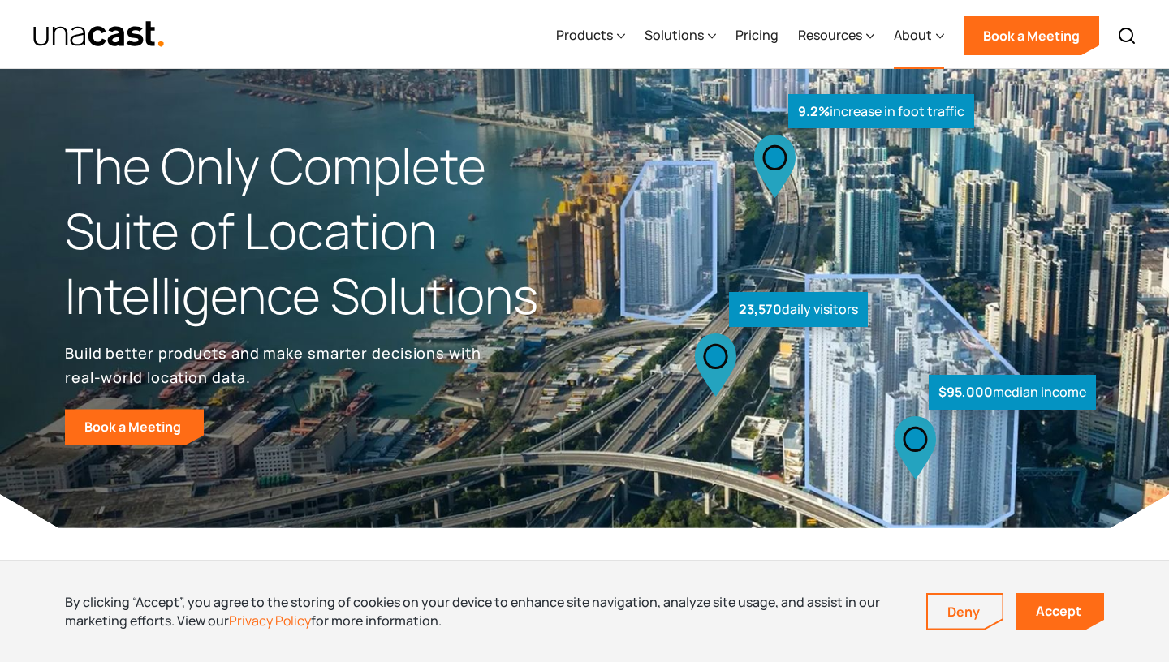
click at [927, 34] on div "About" at bounding box center [913, 34] width 38 height 19
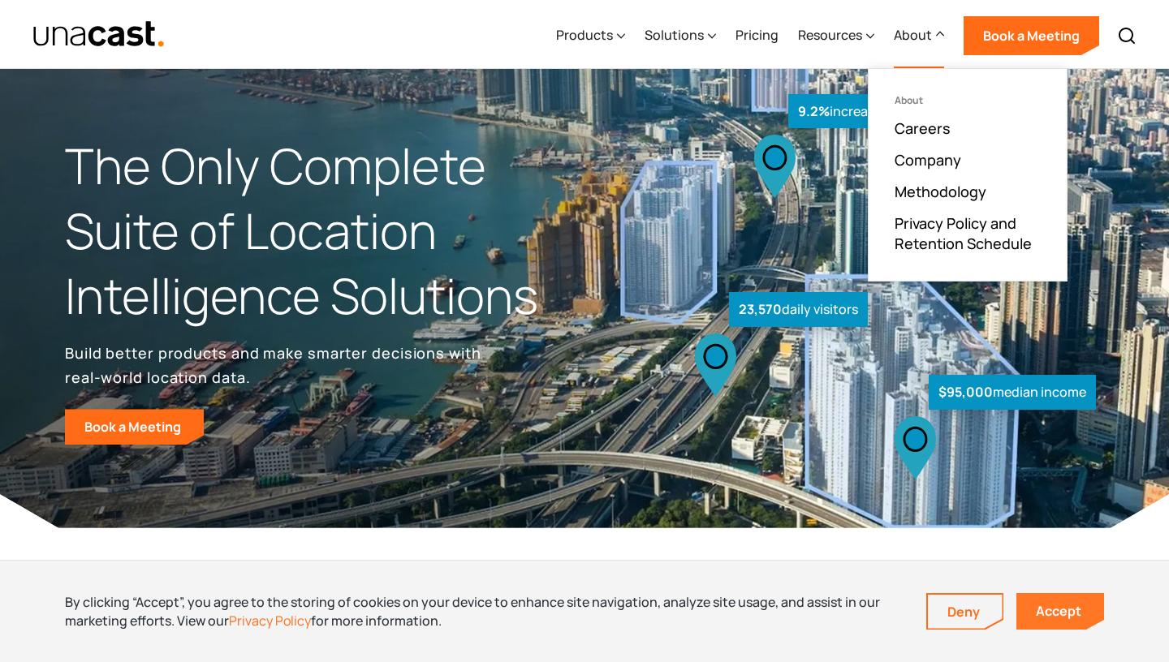
click at [1064, 601] on link "Accept" at bounding box center [1060, 611] width 88 height 37
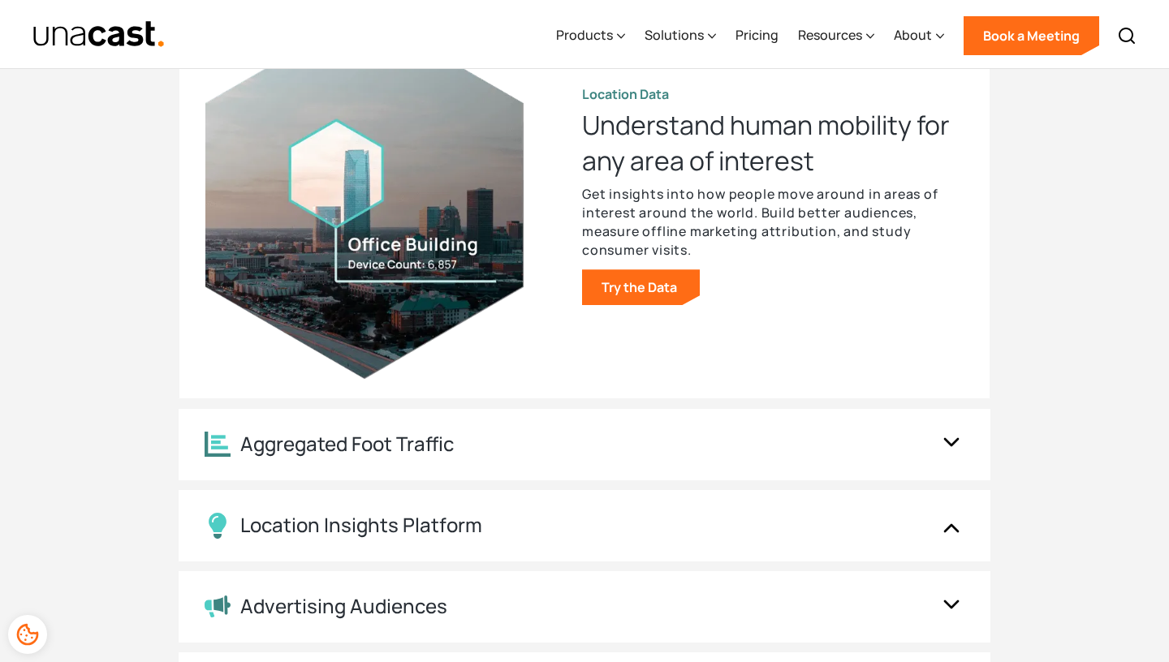
scroll to position [1874, 0]
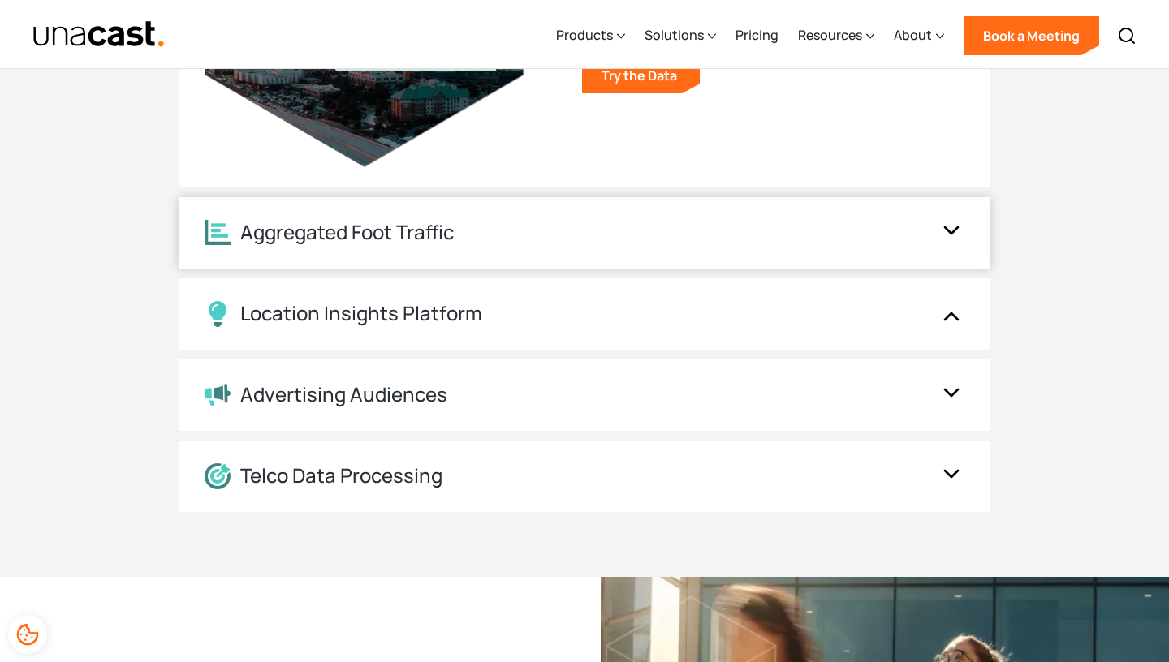
click at [445, 218] on div "Aggregated Foot Traffic" at bounding box center [585, 232] width 812 height 71
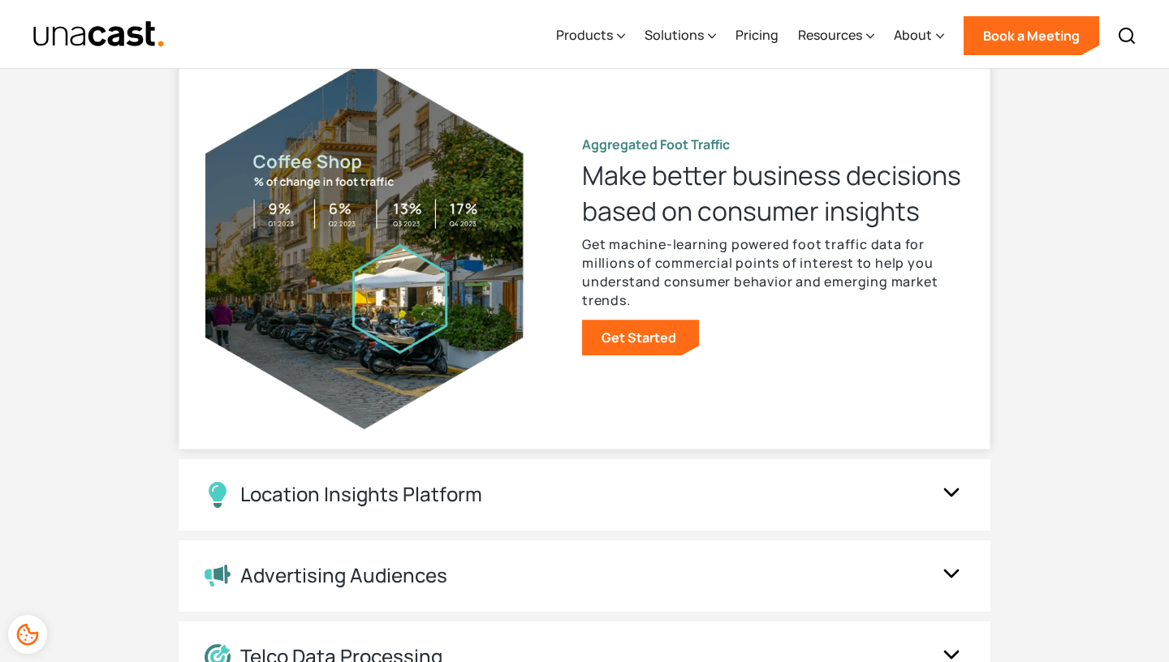
scroll to position [1530, 0]
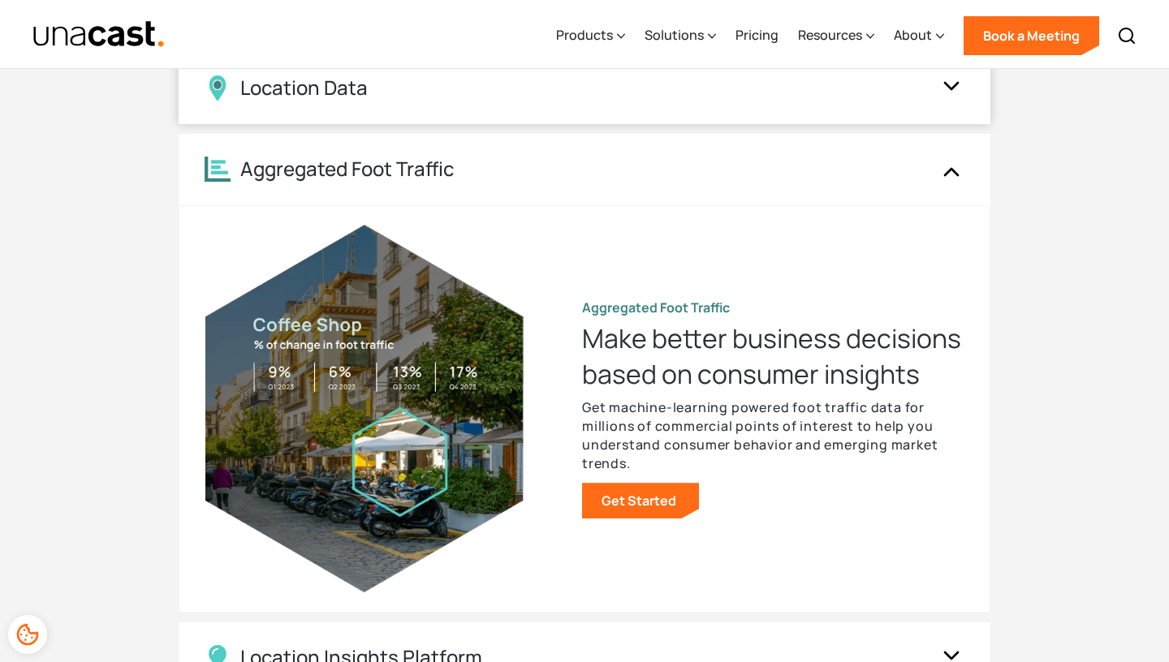
click at [550, 96] on div "Location Data" at bounding box center [568, 88] width 727 height 26
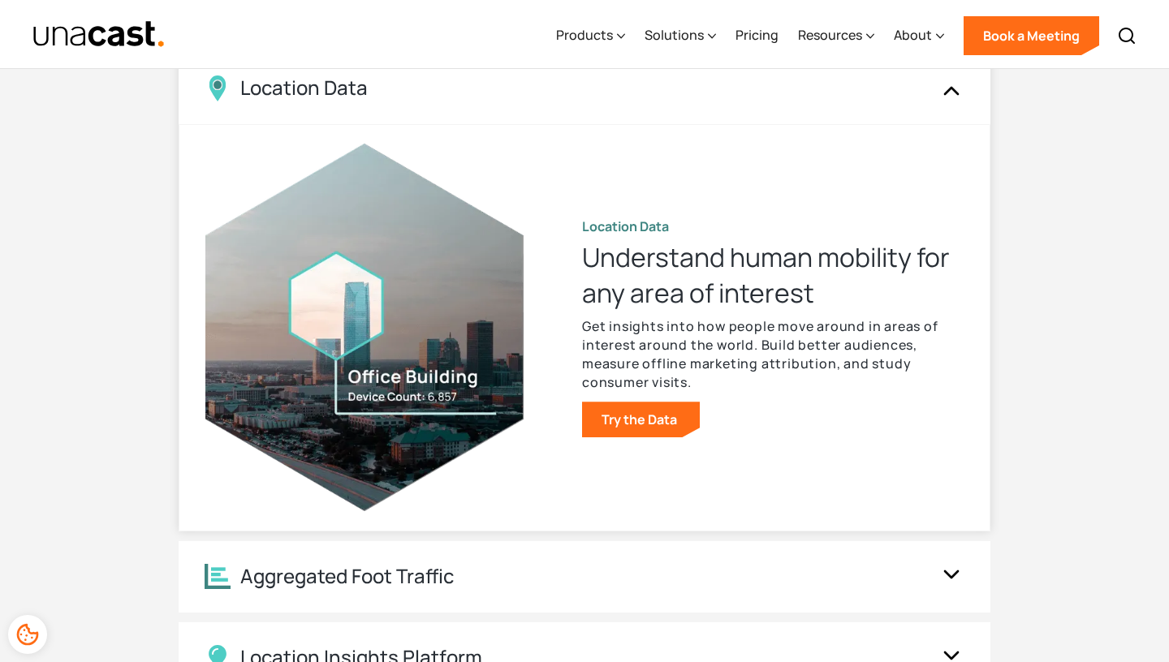
click at [645, 399] on div "Location Data Understand human mobility for any area of interest Get insights i…" at bounding box center [773, 328] width 382 height 220
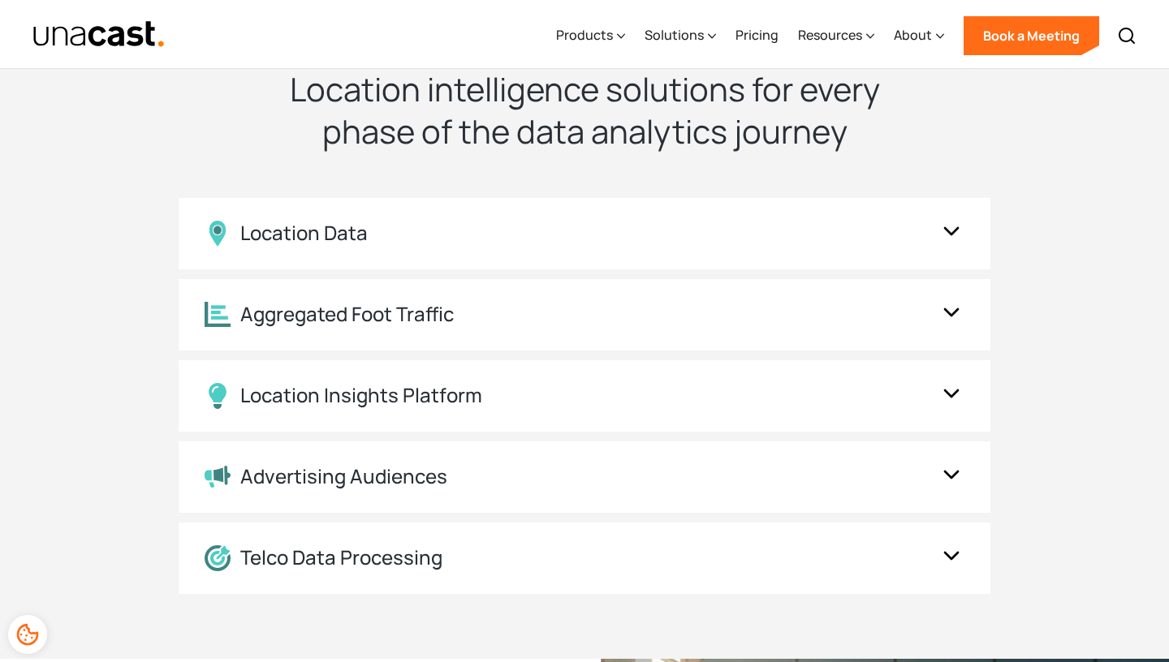
scroll to position [1386, 0]
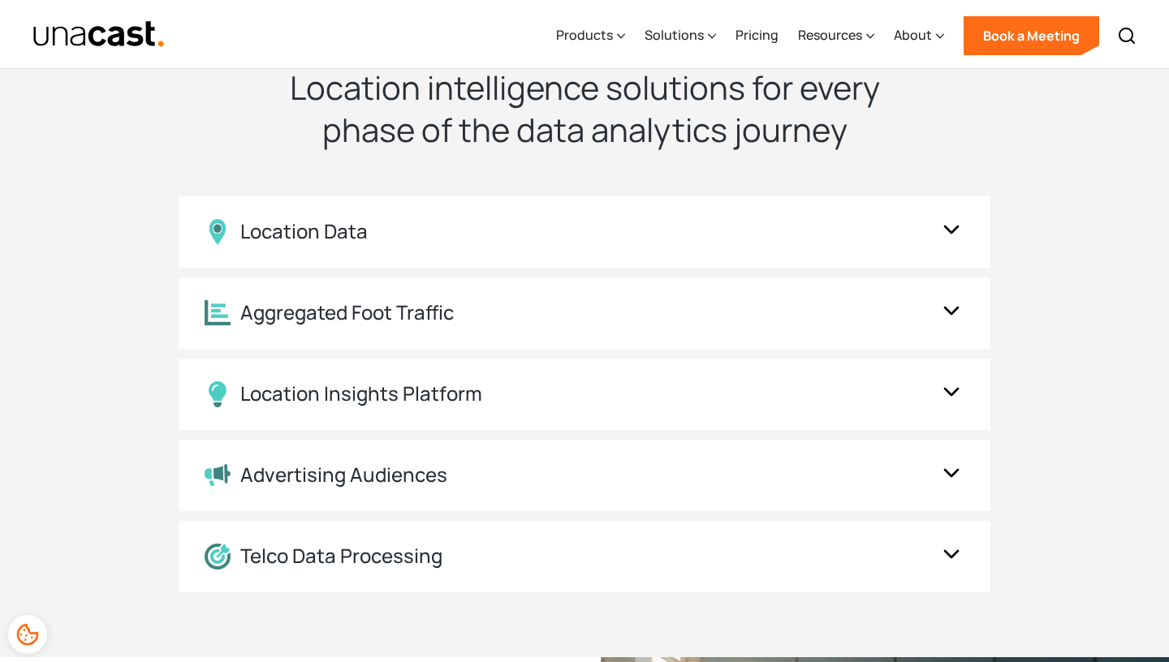
click at [578, 195] on div "UNACAST PRODUCTS Location intelligence solutions for every phase of the data an…" at bounding box center [584, 313] width 1039 height 558
click at [583, 210] on div "Location Data" at bounding box center [585, 231] width 812 height 71
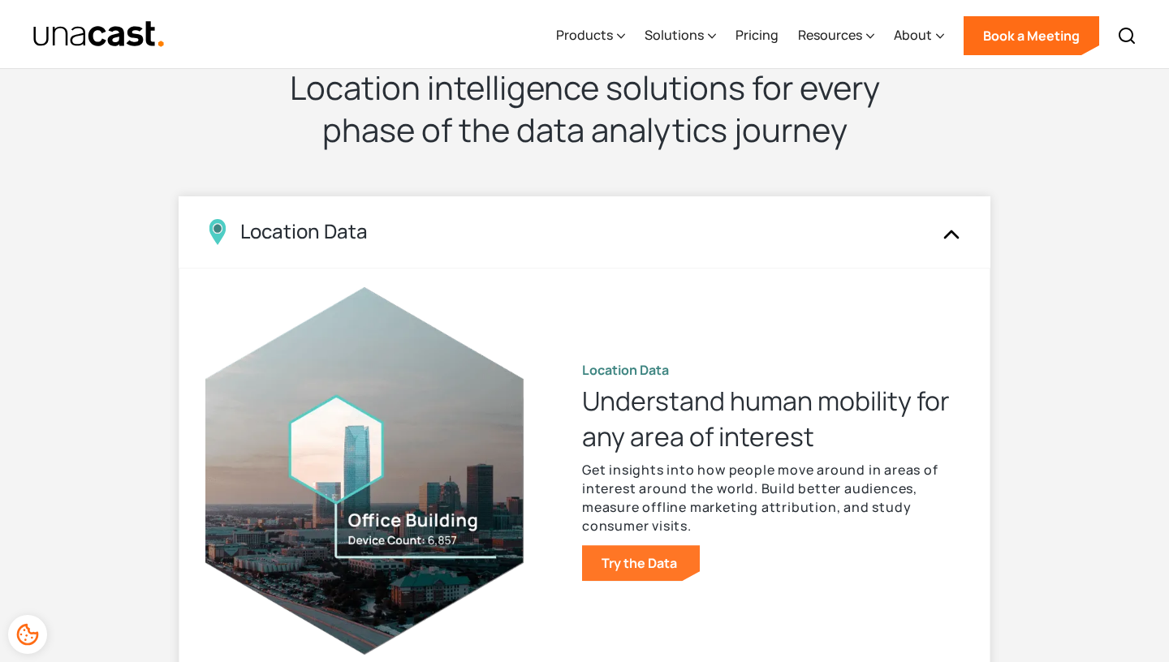
click at [618, 558] on link "Try the Data" at bounding box center [641, 563] width 118 height 36
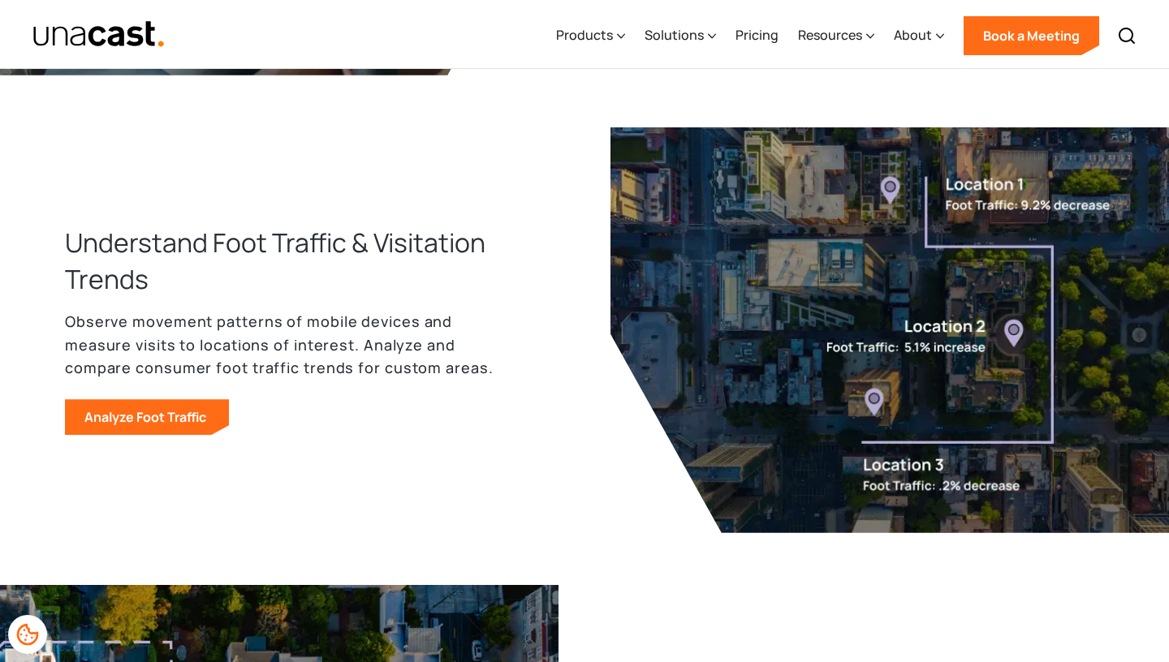
scroll to position [1309, 0]
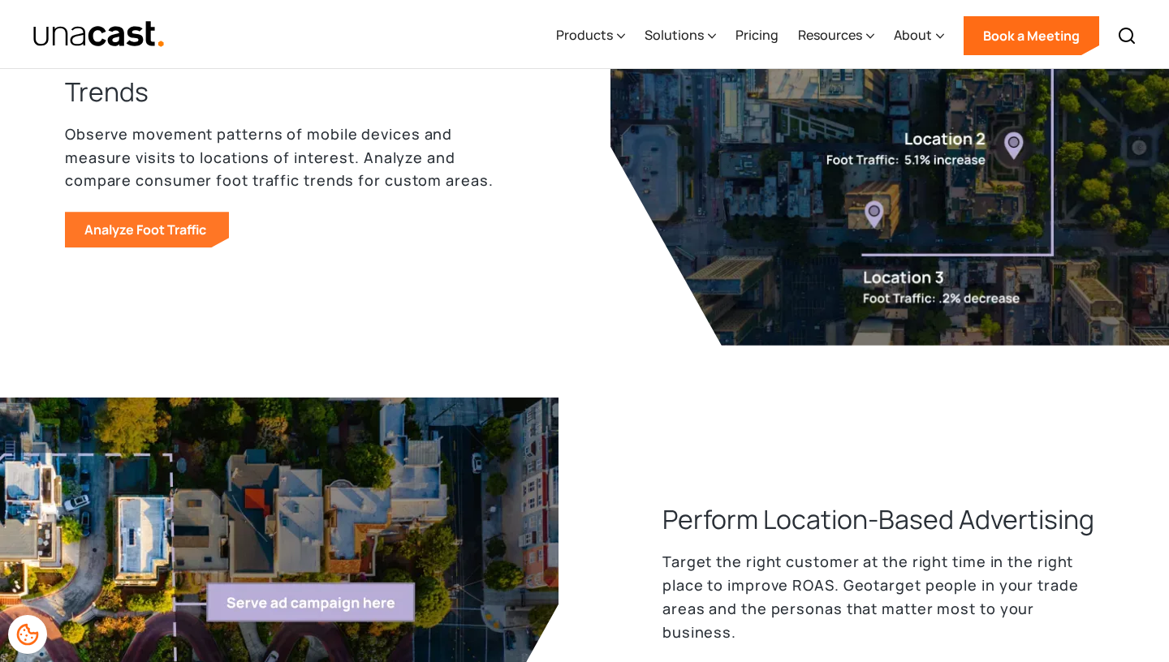
click at [175, 233] on link "Analyze Foot Traffic" at bounding box center [147, 230] width 164 height 36
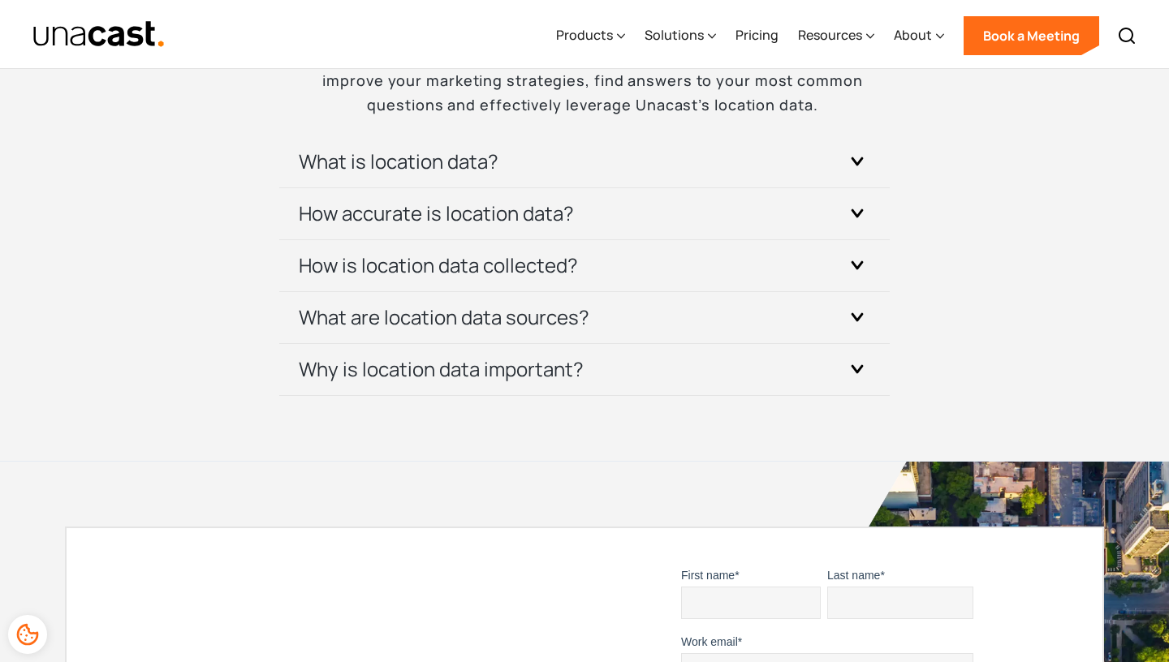
scroll to position [4922, 0]
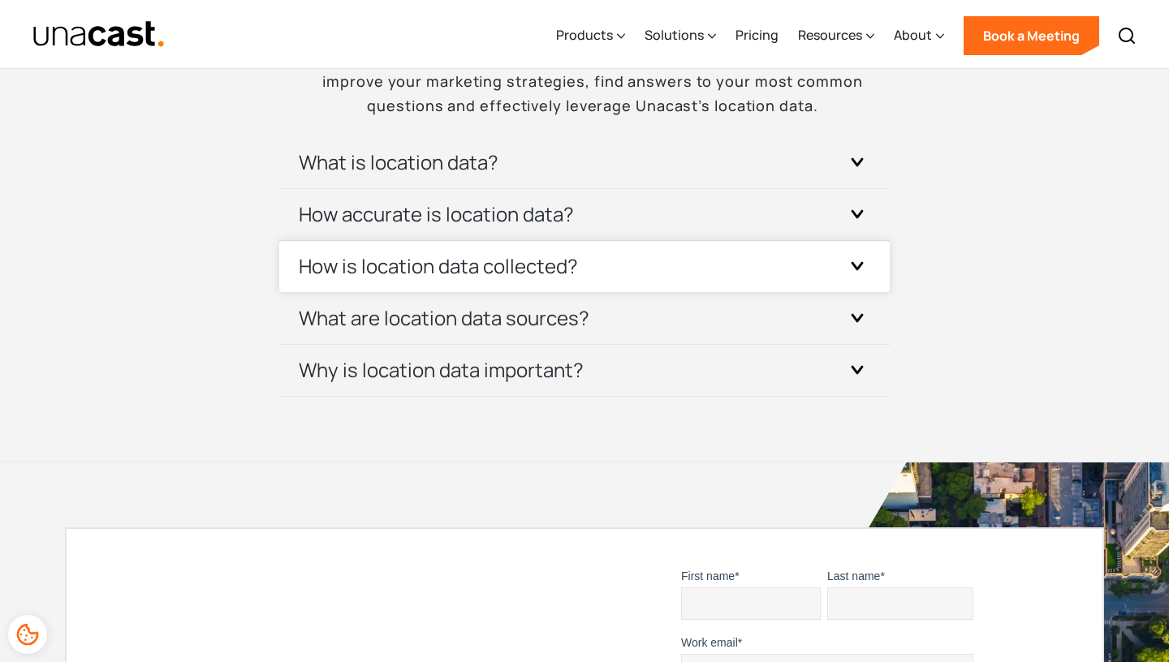
click at [373, 273] on h3 "How is location data collected?" at bounding box center [438, 266] width 279 height 26
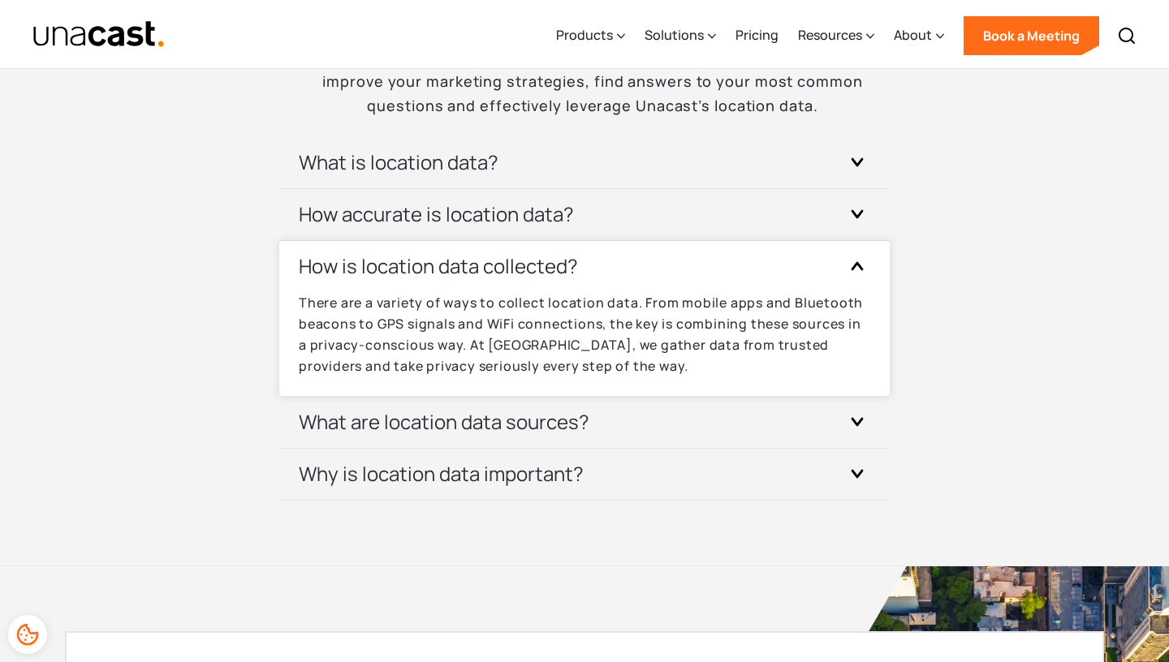
click at [373, 273] on h3 "How is location data collected?" at bounding box center [438, 266] width 279 height 26
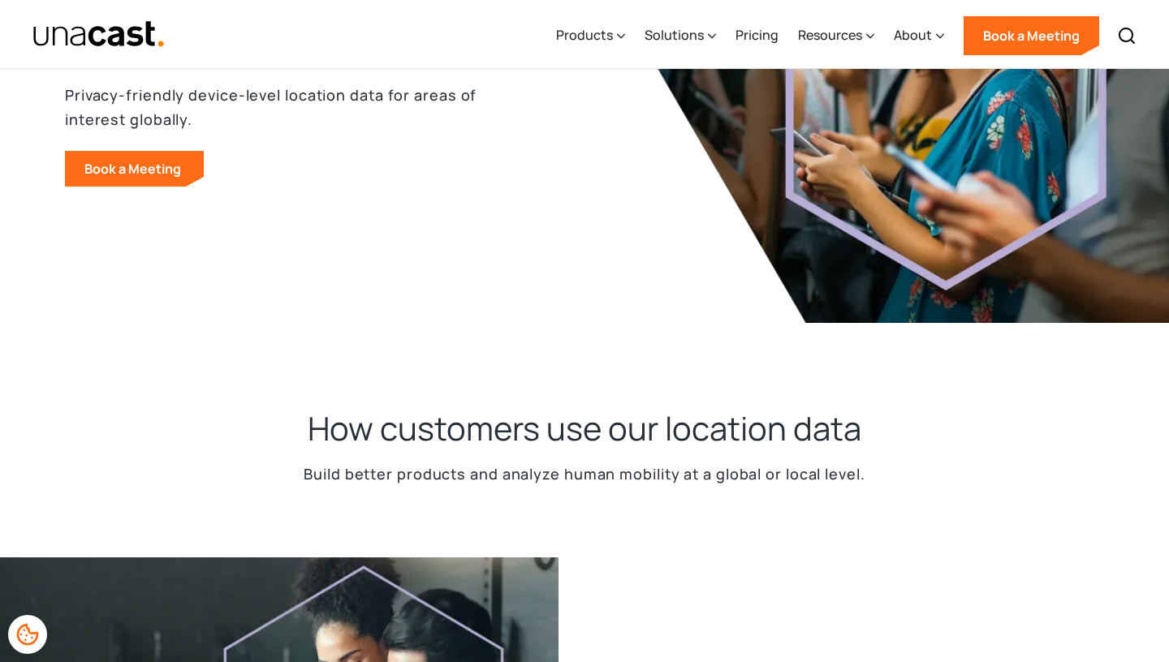
scroll to position [5385, 0]
